Goal: Task Accomplishment & Management: Complete application form

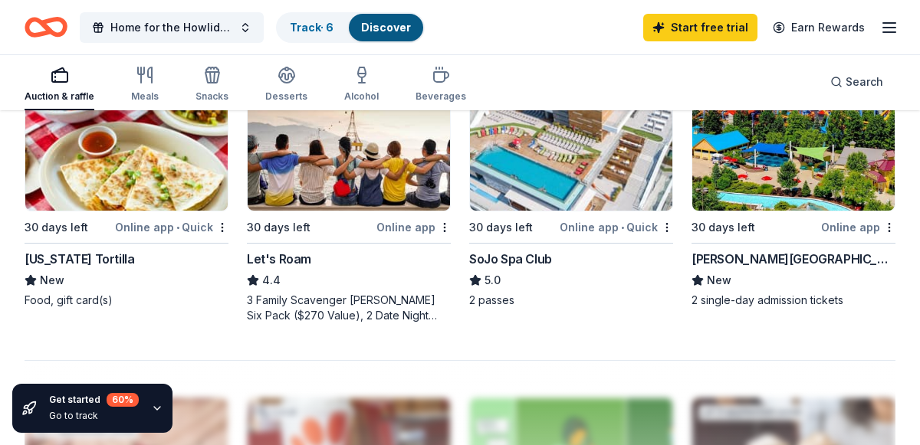
scroll to position [1403, 0]
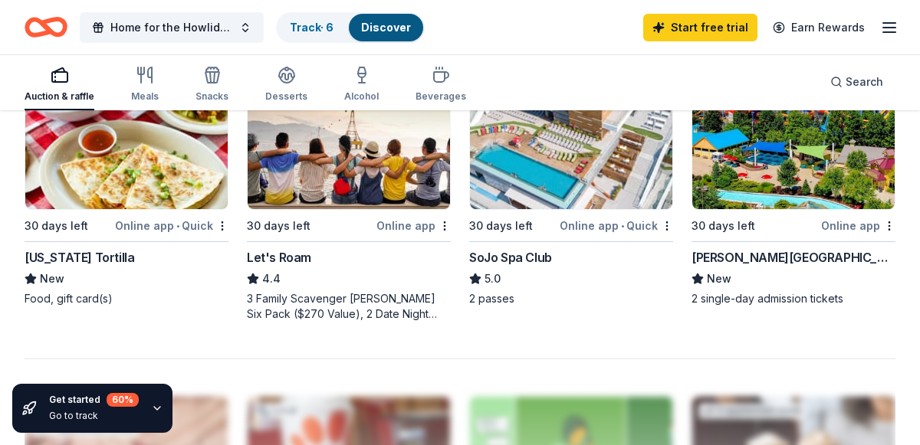
click at [518, 260] on div "SoJo Spa Club" at bounding box center [510, 257] width 83 height 18
click at [525, 183] on img at bounding box center [571, 137] width 202 height 146
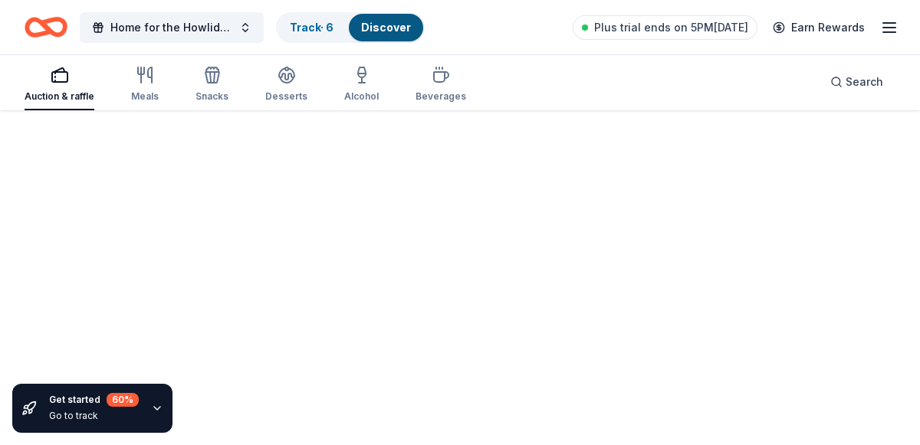
scroll to position [111, 0]
click at [567, 191] on div "Fetching donors, one moment..." at bounding box center [460, 223] width 920 height 445
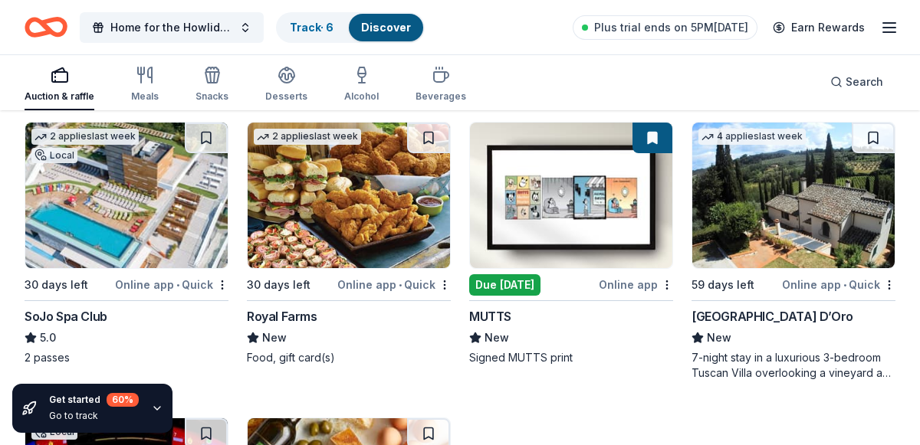
scroll to position [1937, 0]
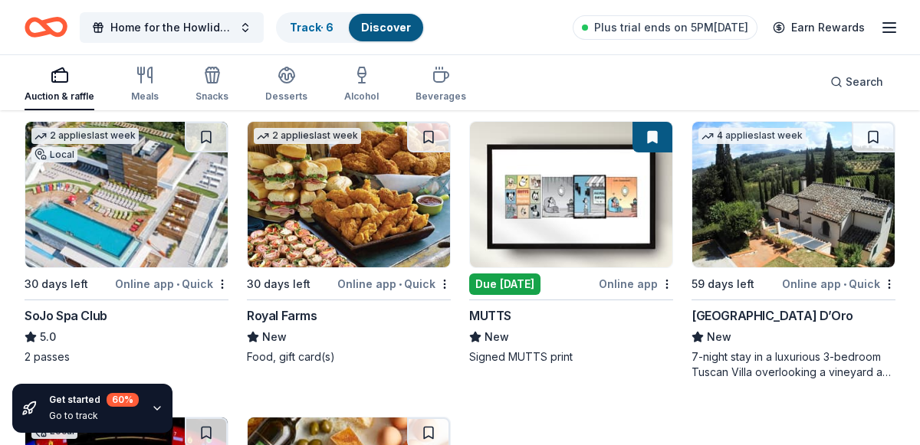
click at [103, 212] on img at bounding box center [126, 195] width 202 height 146
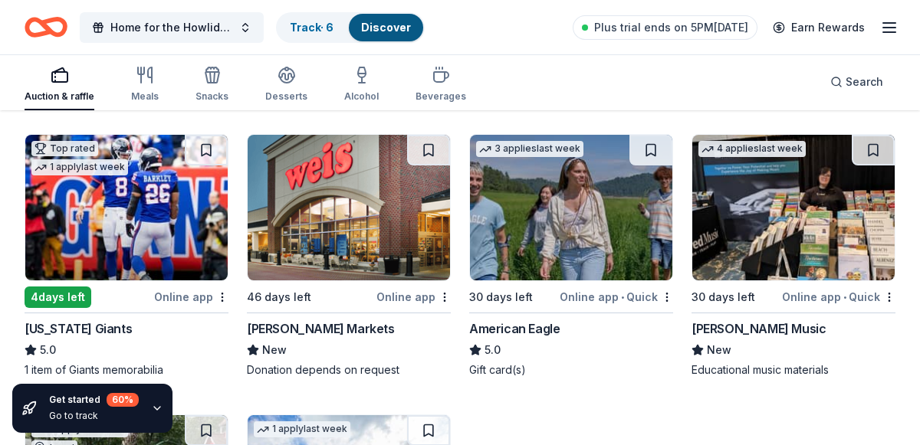
scroll to position [3411, 0]
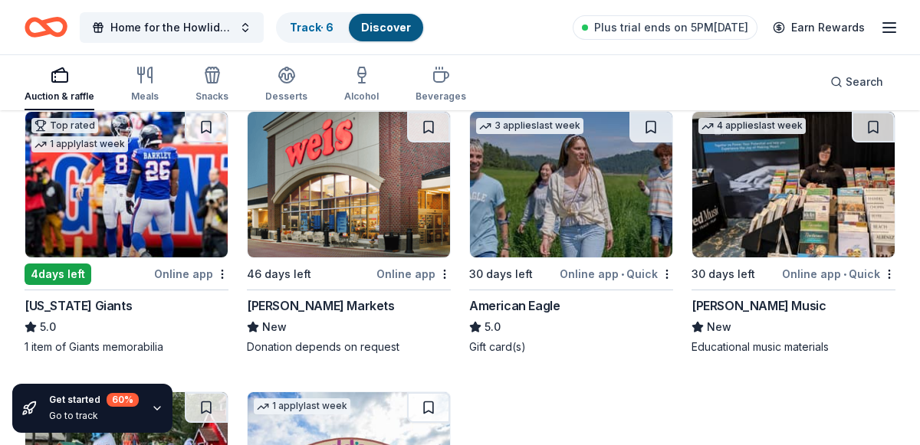
click at [130, 215] on img at bounding box center [126, 185] width 202 height 146
click at [147, 25] on span "Home for the Howlidays" at bounding box center [171, 27] width 123 height 18
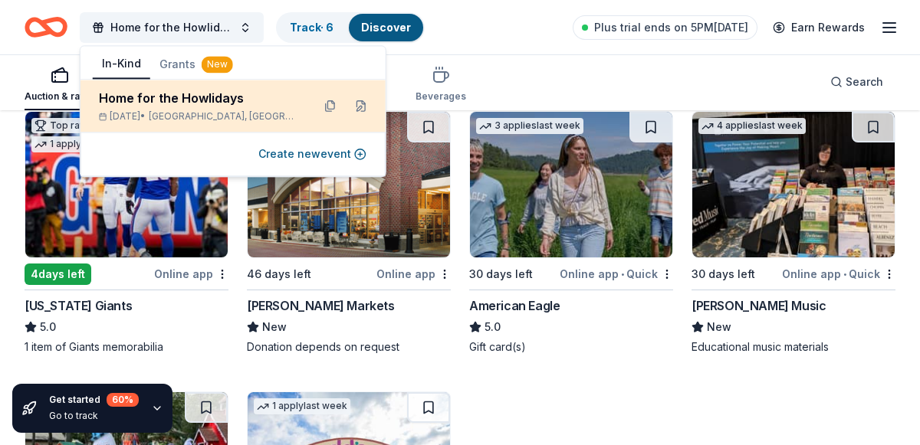
click at [157, 97] on div "Home for the Howlidays" at bounding box center [199, 98] width 201 height 18
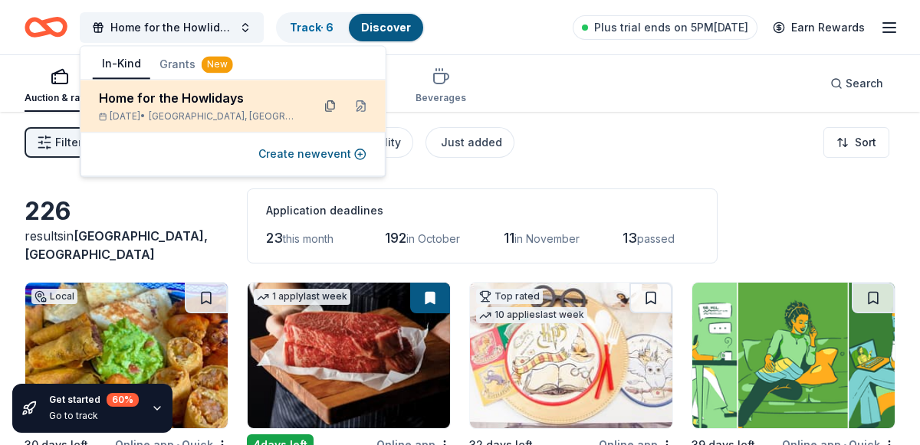
click at [329, 111] on button at bounding box center [330, 106] width 25 height 25
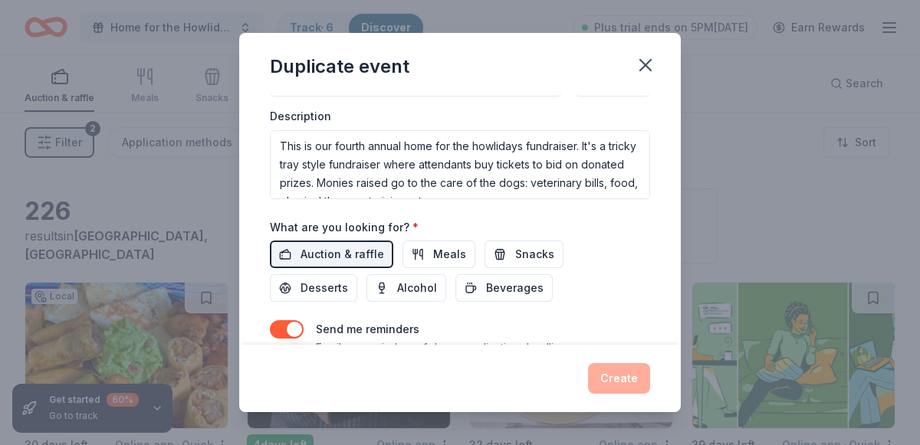
scroll to position [457, 0]
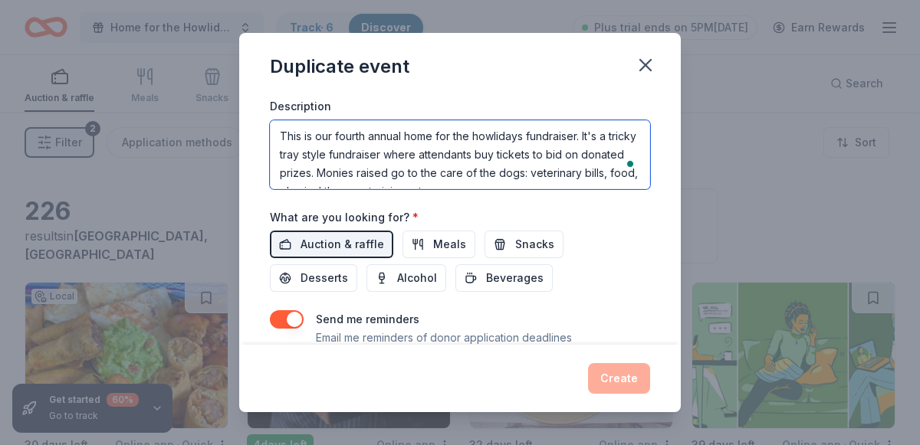
drag, startPoint x: 282, startPoint y: 128, endPoint x: 580, endPoint y: 190, distance: 303.9
click at [580, 190] on div "Event name * Home for the Howlidays 23 /100 Event website Attendance * 150 Date…" at bounding box center [460, 6] width 380 height 738
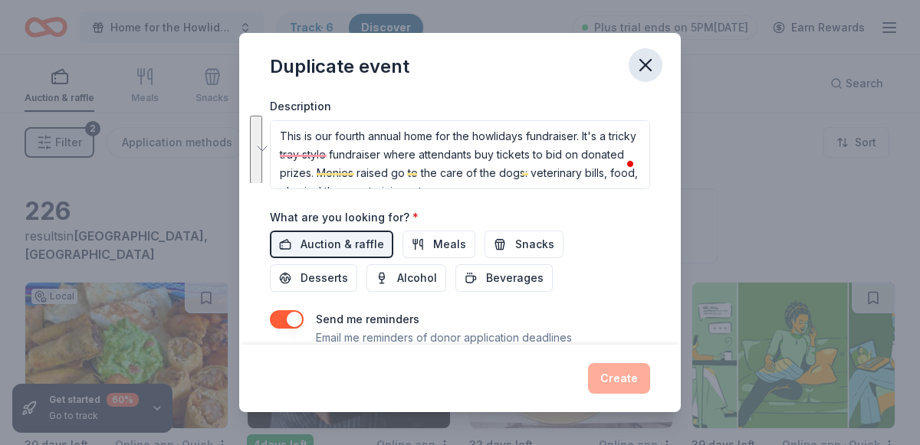
click at [640, 64] on icon "button" at bounding box center [645, 64] width 21 height 21
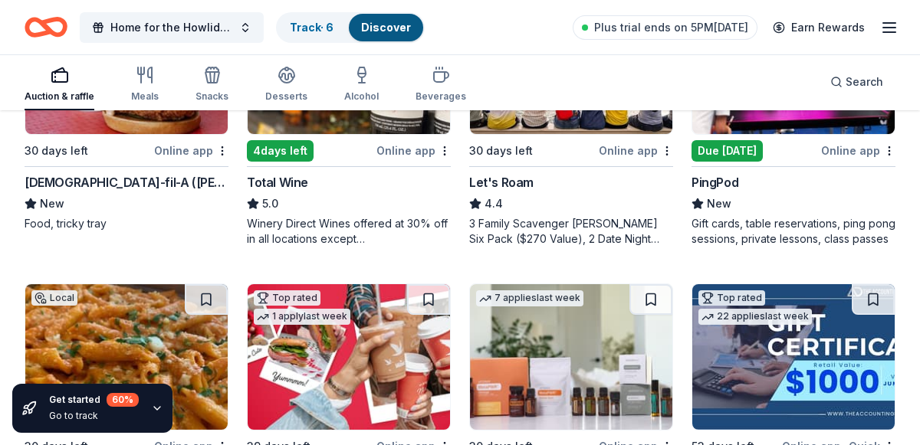
scroll to position [1011, 0]
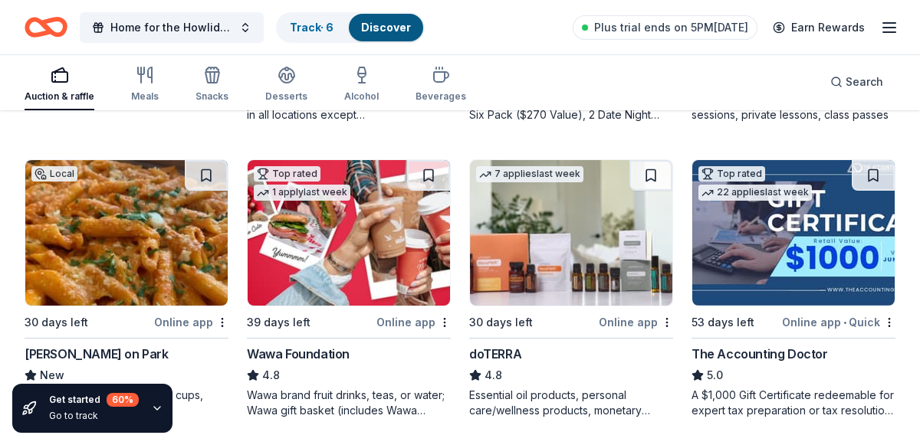
click at [277, 403] on div "Wawa brand fruit drinks, teas, or water; Wawa gift basket (includes Wawa produc…" at bounding box center [349, 403] width 204 height 31
click at [179, 23] on span "Home for the Howlidays" at bounding box center [171, 27] width 123 height 18
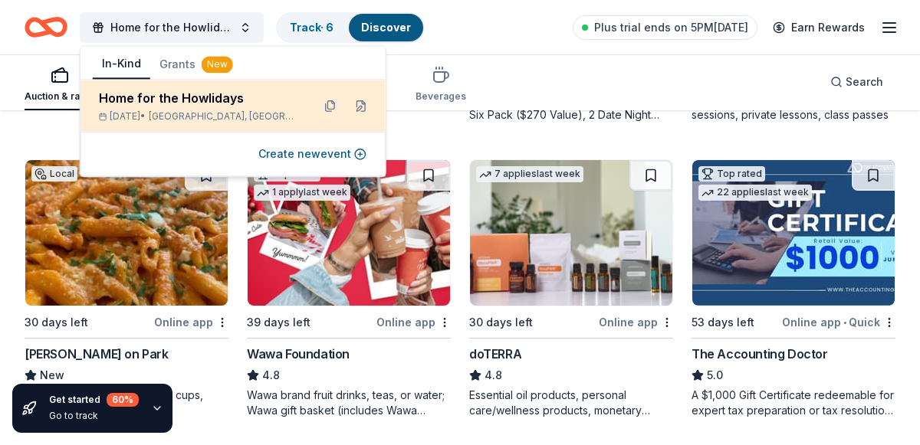
click at [156, 116] on div "Nov 21, 2025 • Rutherford, NJ" at bounding box center [199, 116] width 201 height 12
click at [321, 104] on button at bounding box center [330, 106] width 25 height 25
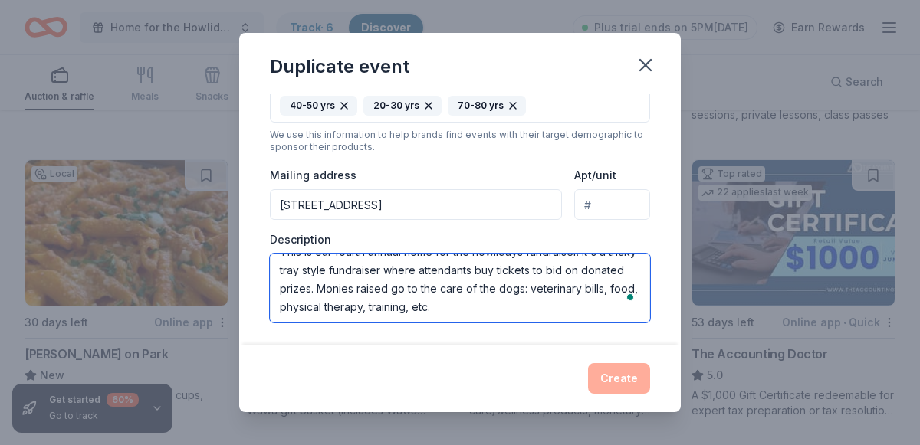
scroll to position [18, 0]
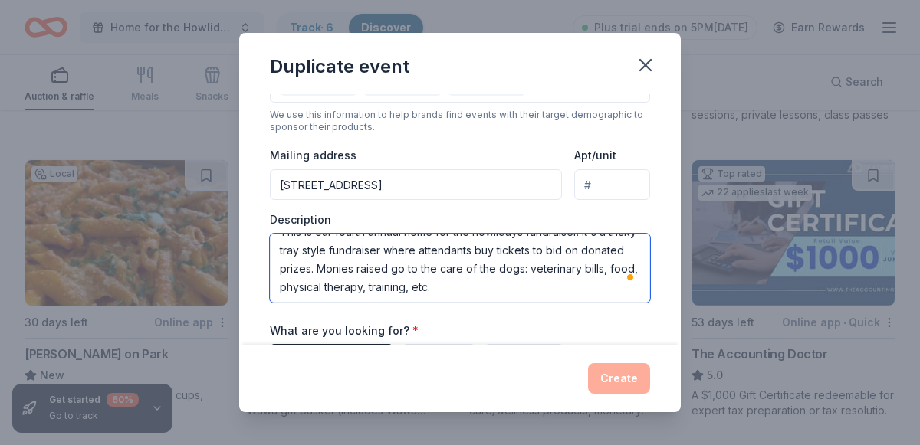
drag, startPoint x: 276, startPoint y: 265, endPoint x: 704, endPoint y: 335, distance: 433.5
click at [704, 335] on div "Duplicate event Event name * Home for the Howlidays 23 /100 Event website Atten…" at bounding box center [460, 222] width 920 height 445
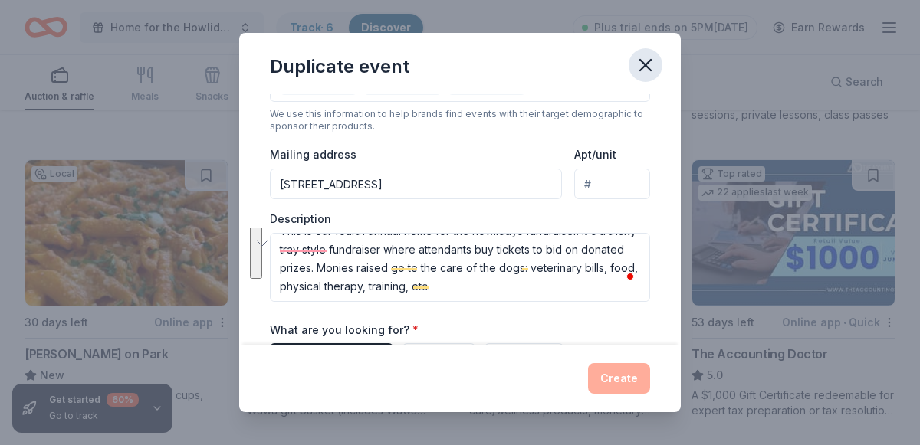
click at [648, 71] on icon "button" at bounding box center [645, 64] width 21 height 21
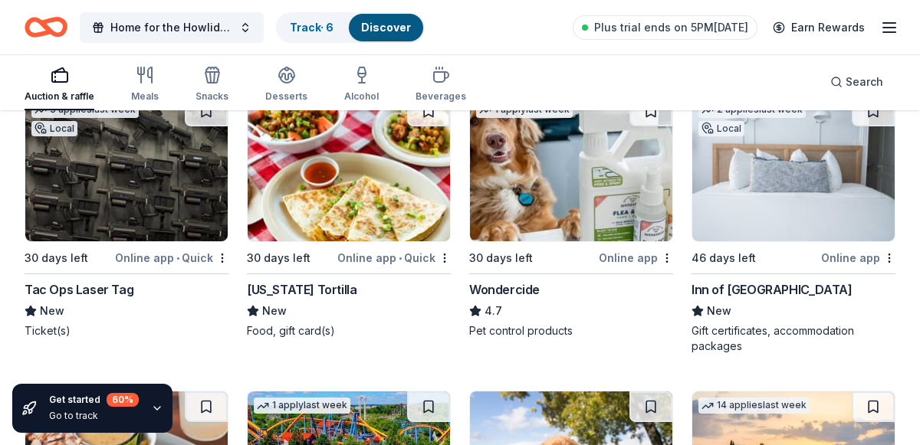
scroll to position [1371, 0]
click at [134, 179] on img at bounding box center [126, 169] width 202 height 146
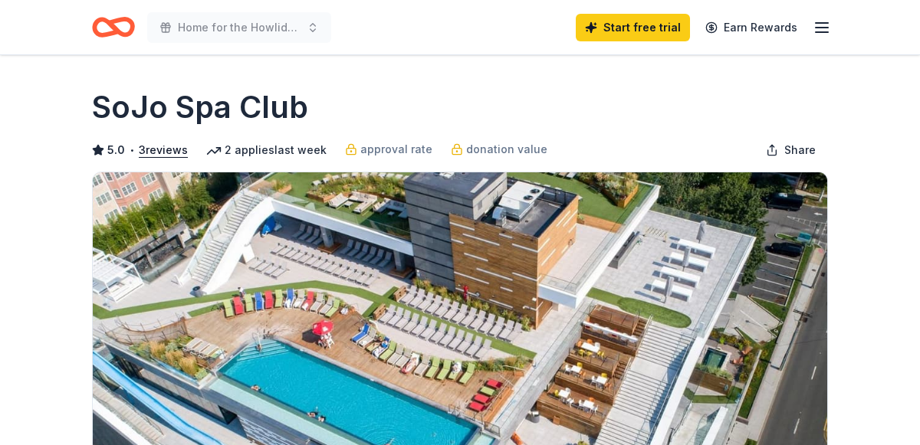
scroll to position [304, 0]
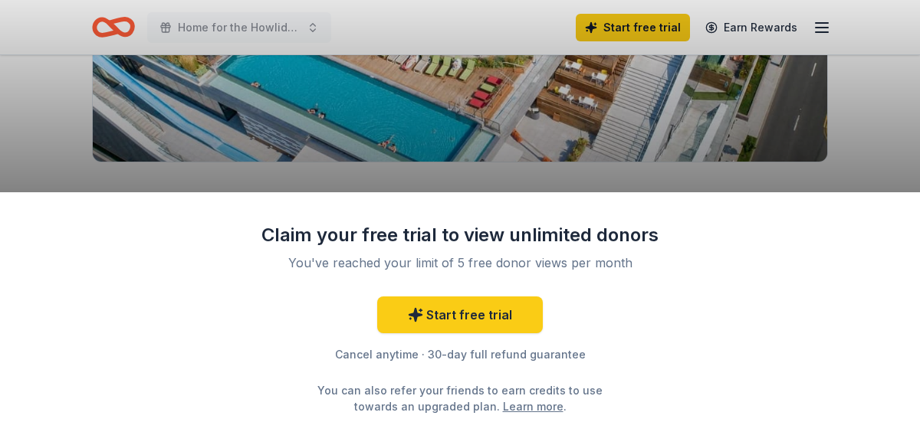
click at [829, 163] on div "Claim your free trial to view unlimited donors You've reached your limit of 5 f…" at bounding box center [460, 222] width 920 height 445
click at [846, 168] on div "Claim your free trial to view unlimited donors You've reached your limit of 5 f…" at bounding box center [460, 222] width 920 height 445
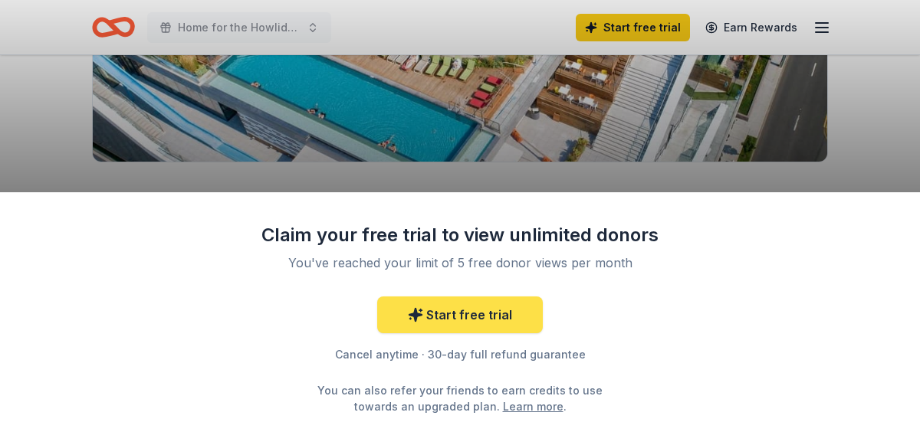
click at [466, 318] on link "Start free trial" at bounding box center [460, 315] width 166 height 37
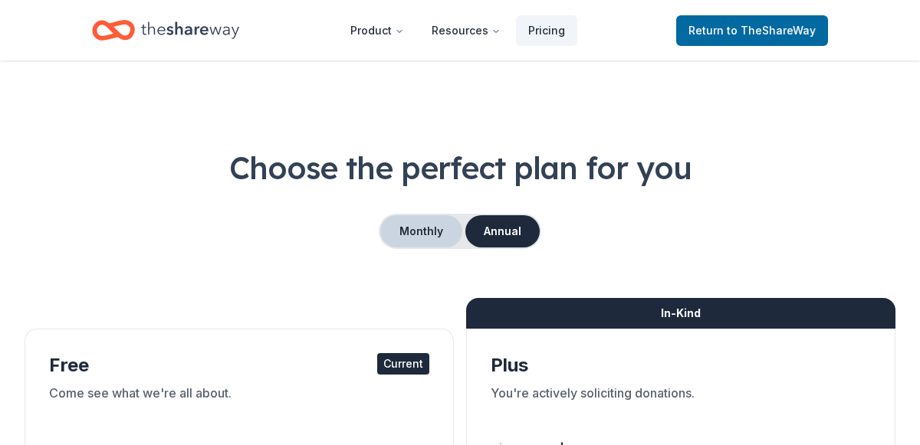
click at [422, 232] on button "Monthly" at bounding box center [421, 231] width 82 height 32
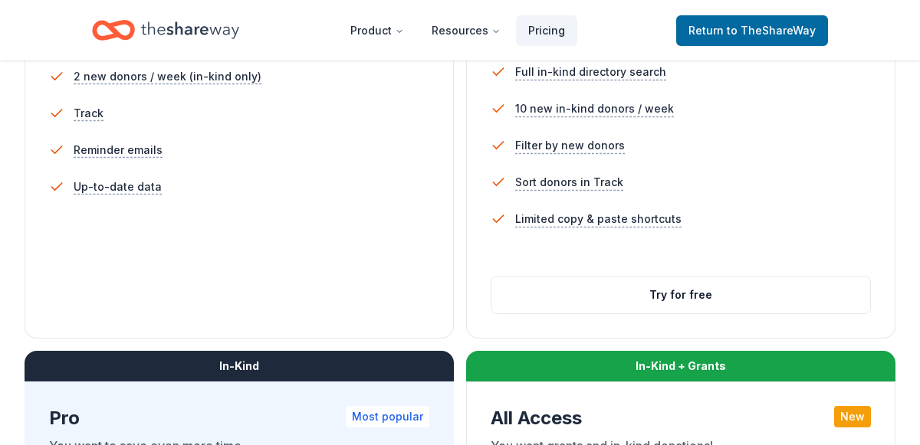
scroll to position [552, 0]
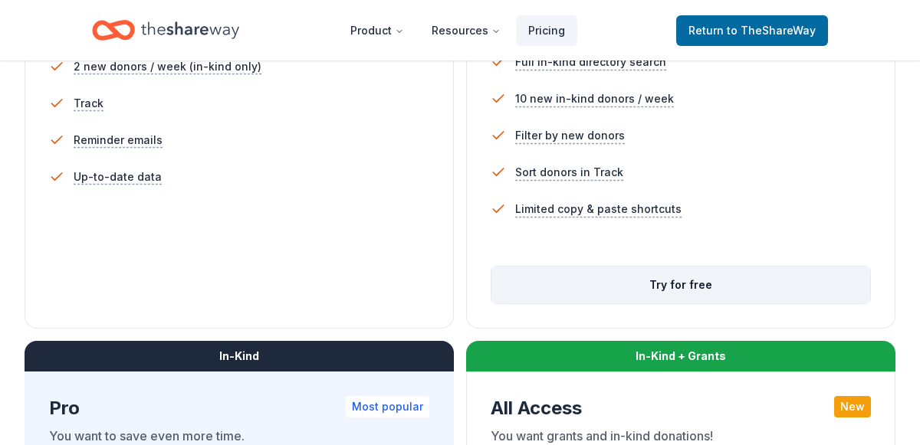
click at [690, 282] on button "Try for free" at bounding box center [681, 285] width 379 height 37
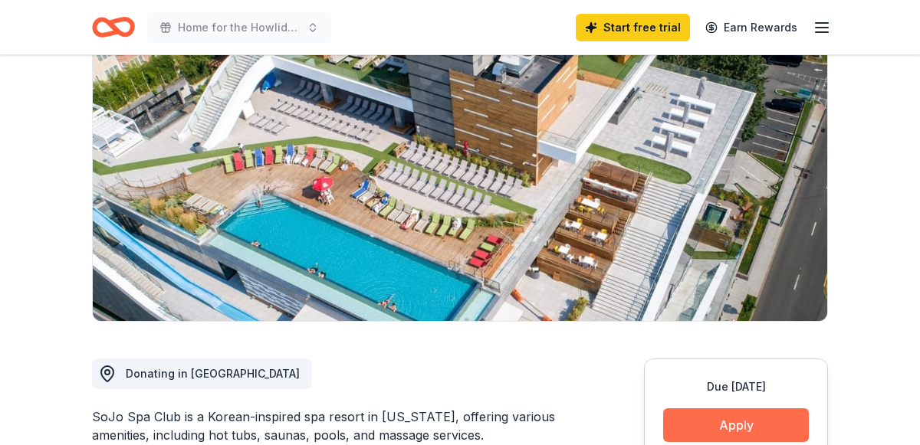
click at [705, 409] on button "Apply" at bounding box center [736, 426] width 146 height 34
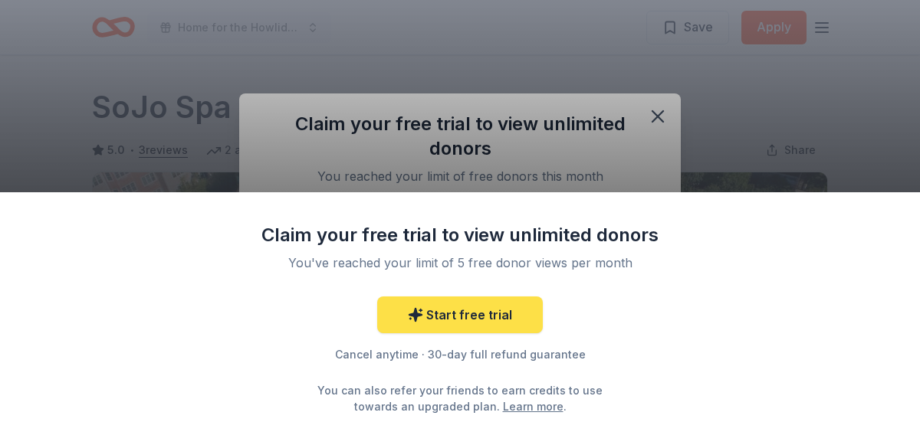
click at [490, 321] on link "Start free trial" at bounding box center [460, 315] width 166 height 37
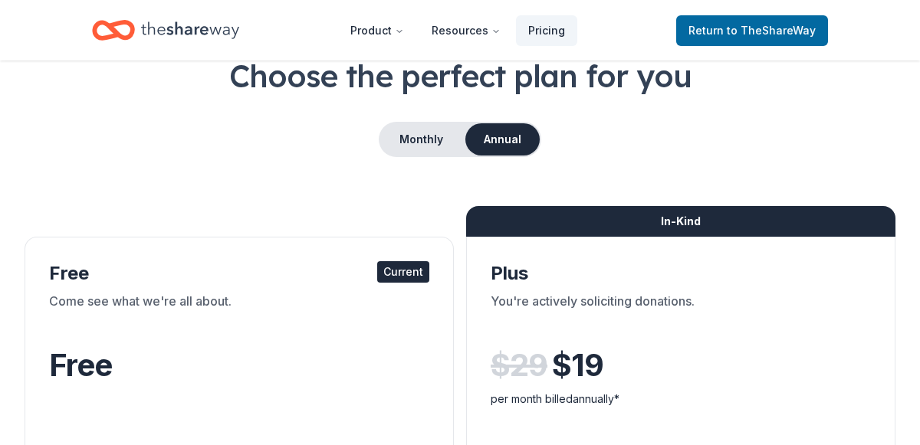
scroll to position [80, 0]
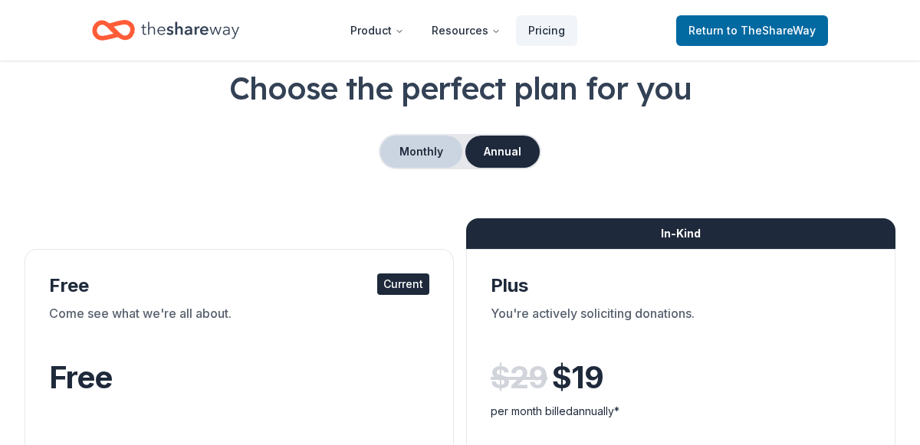
click at [420, 158] on button "Monthly" at bounding box center [421, 152] width 82 height 32
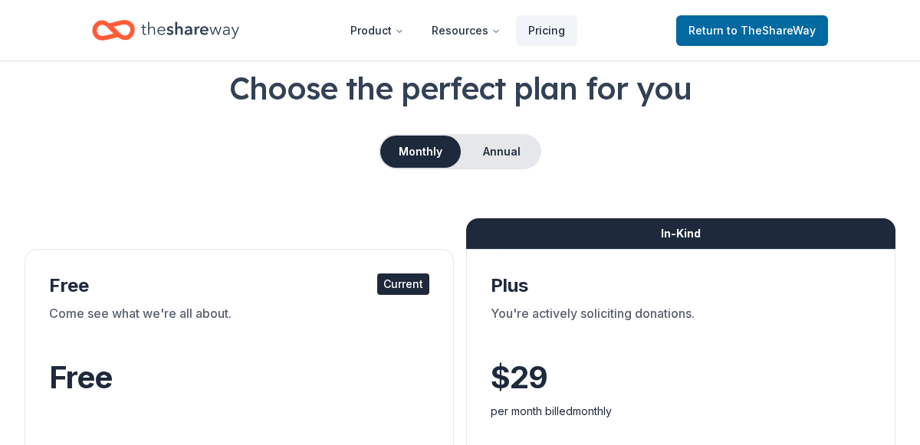
click at [420, 158] on button "Monthly" at bounding box center [420, 152] width 81 height 32
click at [492, 156] on button "Annual" at bounding box center [502, 152] width 76 height 32
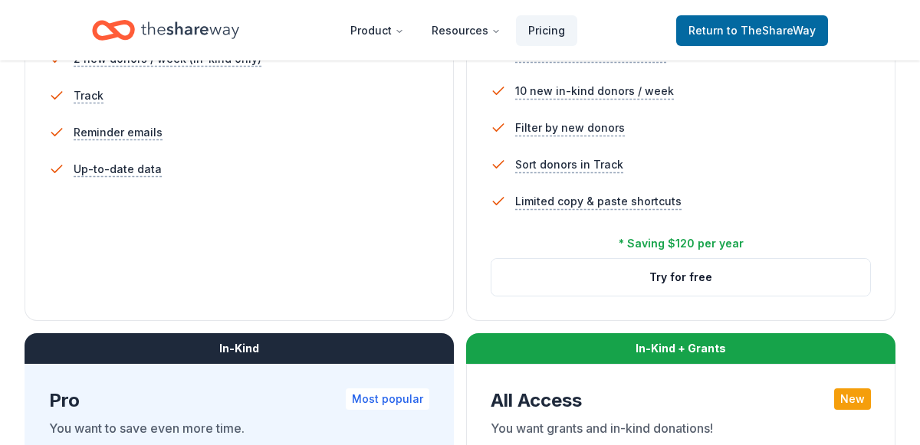
scroll to position [561, 0]
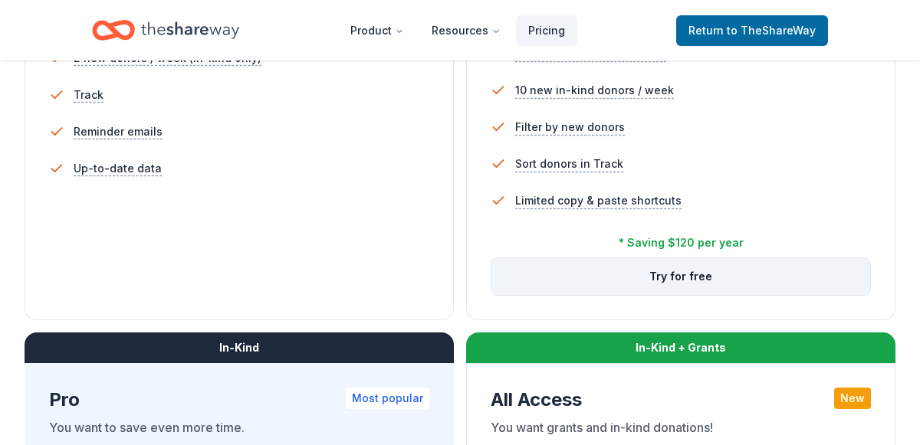
click at [682, 284] on button "Try for free" at bounding box center [681, 276] width 379 height 37
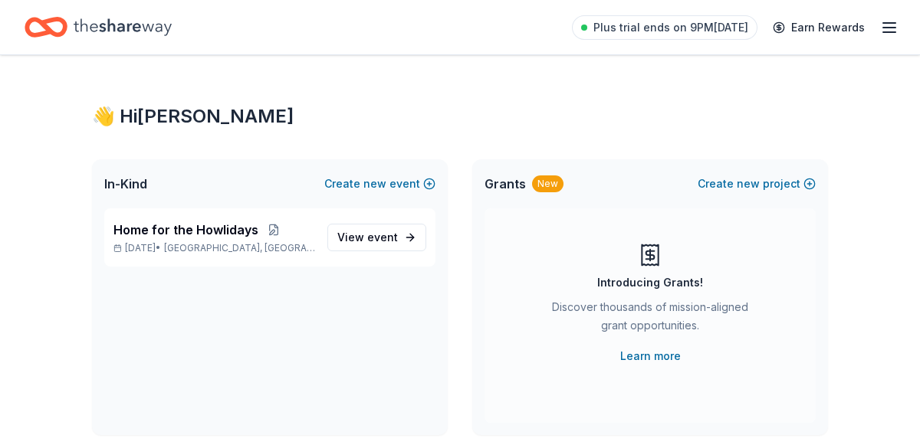
click at [896, 28] on icon "button" at bounding box center [889, 27] width 18 height 18
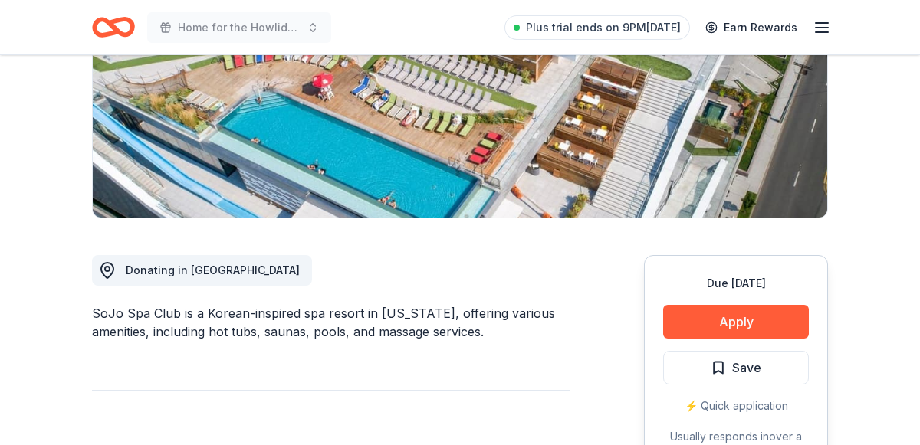
scroll to position [248, 0]
click at [690, 321] on button "Apply" at bounding box center [736, 322] width 146 height 34
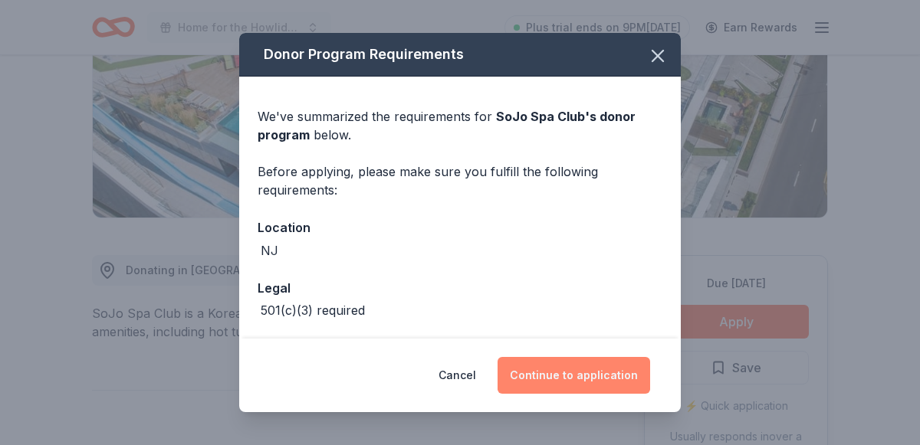
click at [597, 363] on button "Continue to application" at bounding box center [574, 375] width 153 height 37
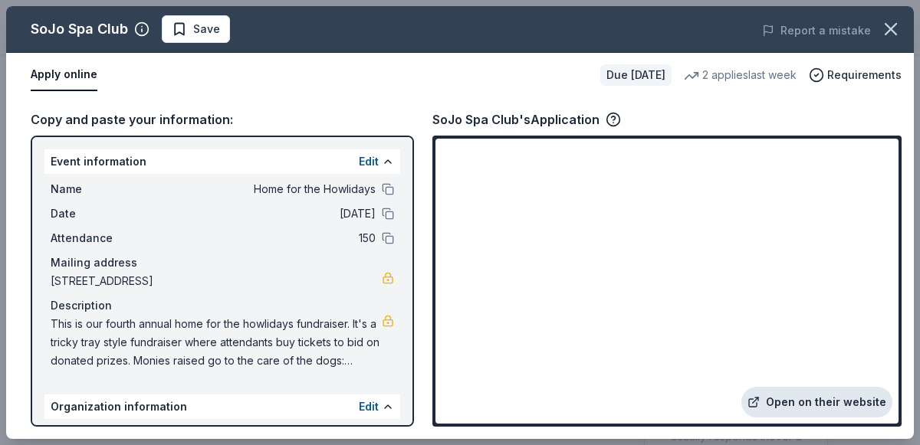
click at [823, 400] on link "Open on their website" at bounding box center [816, 402] width 151 height 31
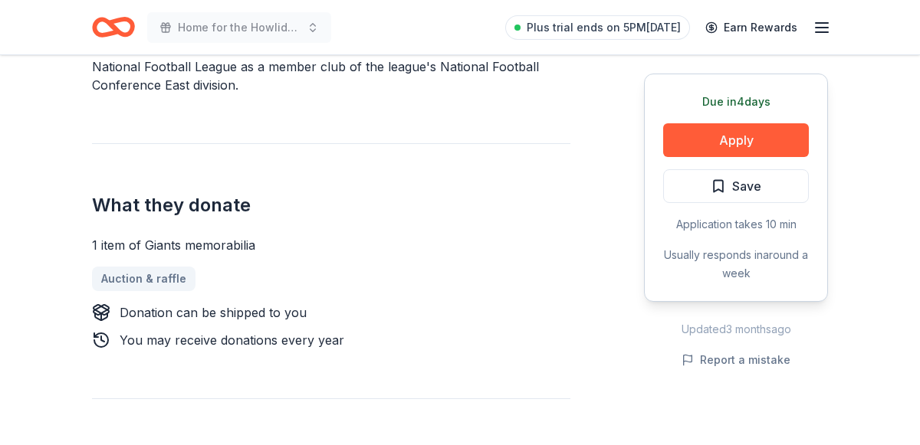
scroll to position [533, 0]
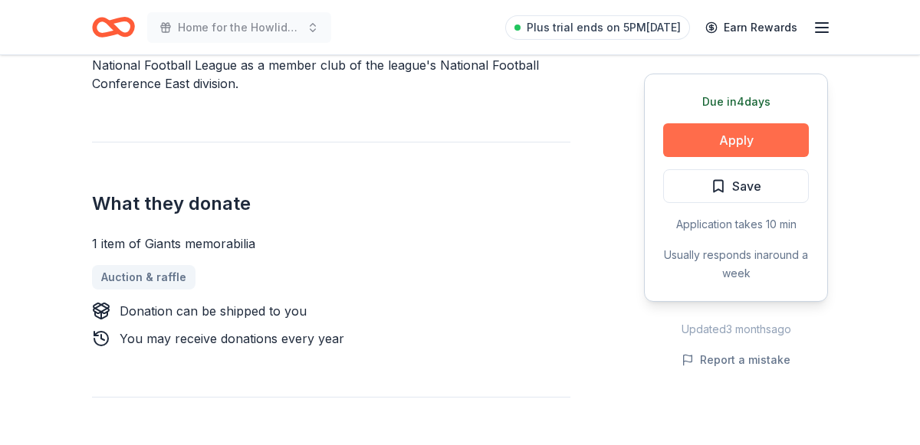
click at [755, 129] on button "Apply" at bounding box center [736, 140] width 146 height 34
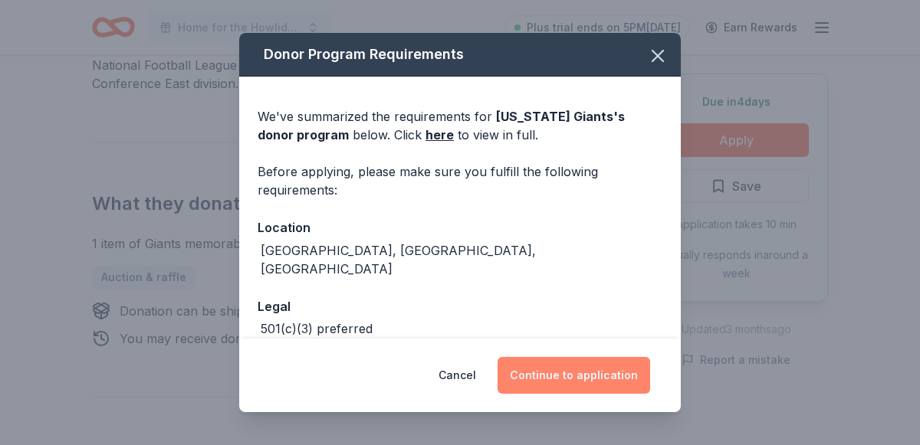
click at [551, 373] on button "Continue to application" at bounding box center [574, 375] width 153 height 37
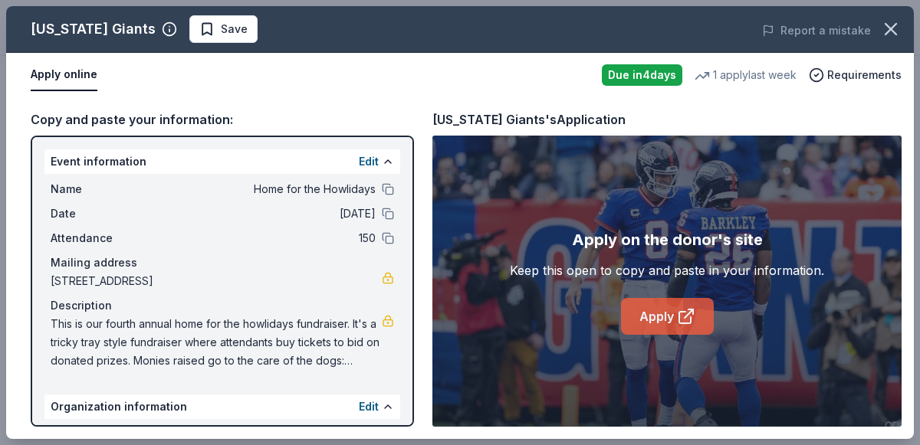
click at [680, 313] on icon at bounding box center [686, 316] width 18 height 18
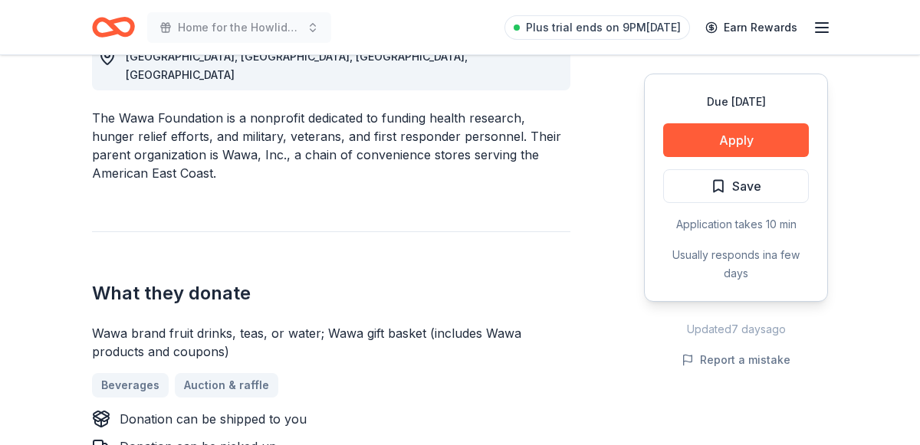
scroll to position [482, 0]
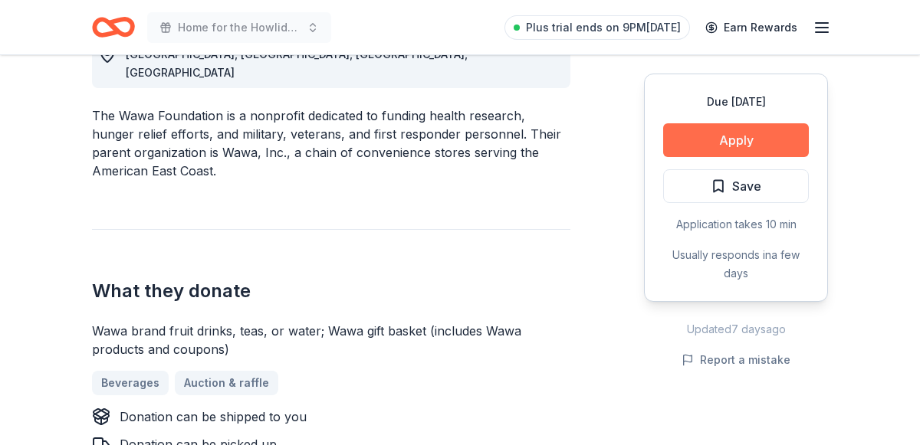
click at [763, 133] on button "Apply" at bounding box center [736, 140] width 146 height 34
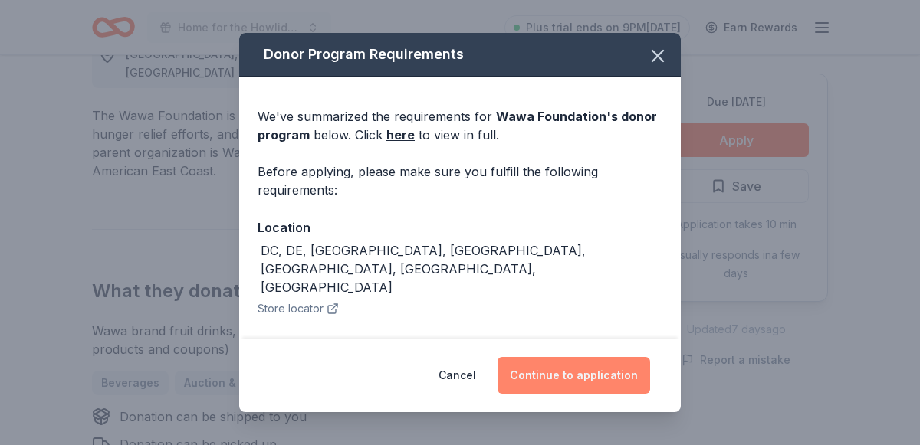
click at [544, 374] on button "Continue to application" at bounding box center [574, 375] width 153 height 37
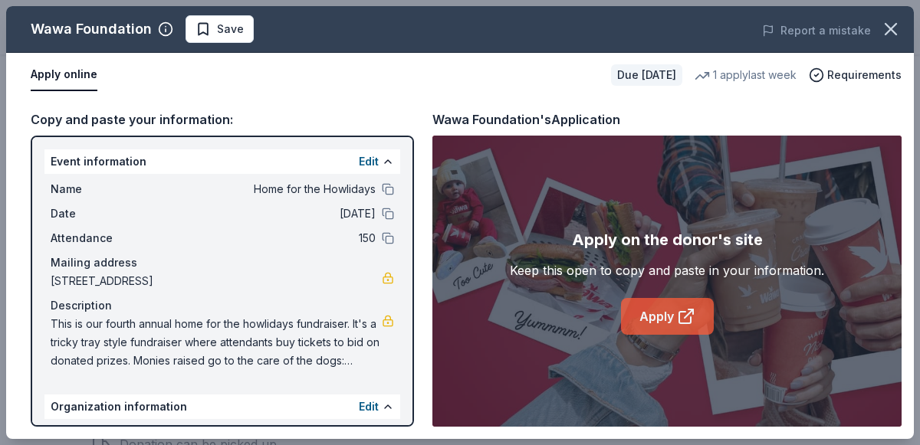
click at [648, 330] on link "Apply" at bounding box center [667, 316] width 93 height 37
